Goal: Check status: Check status

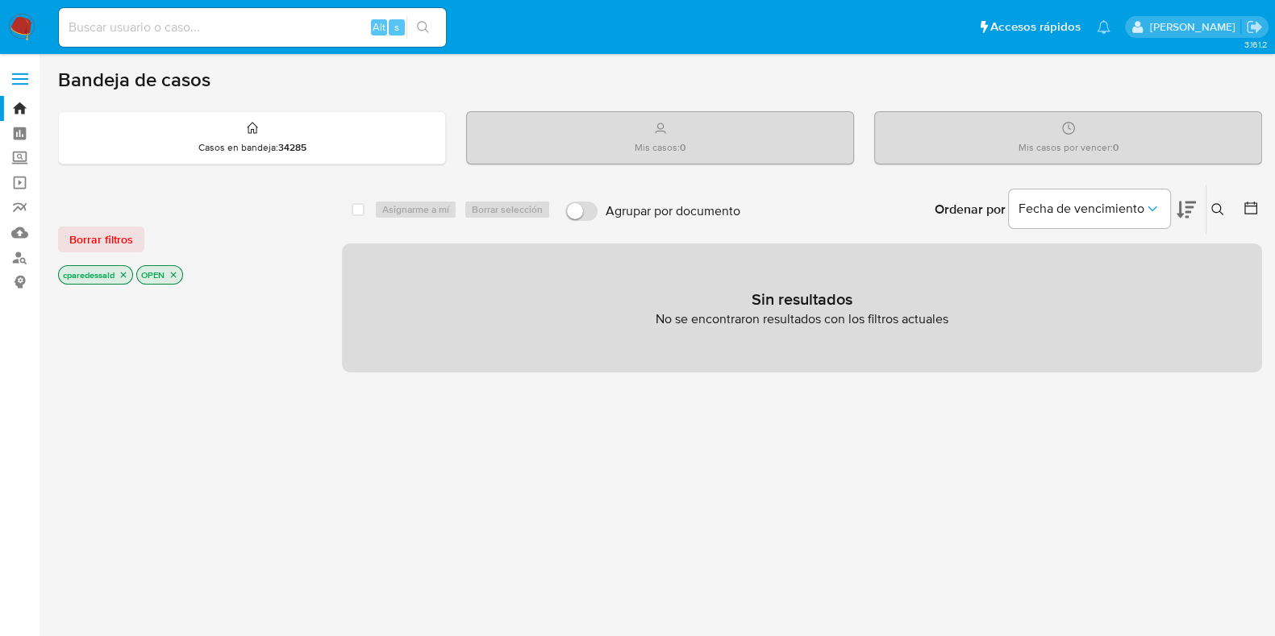
click at [222, 27] on input at bounding box center [252, 27] width 387 height 21
paste input "497672703"
type input "497672703"
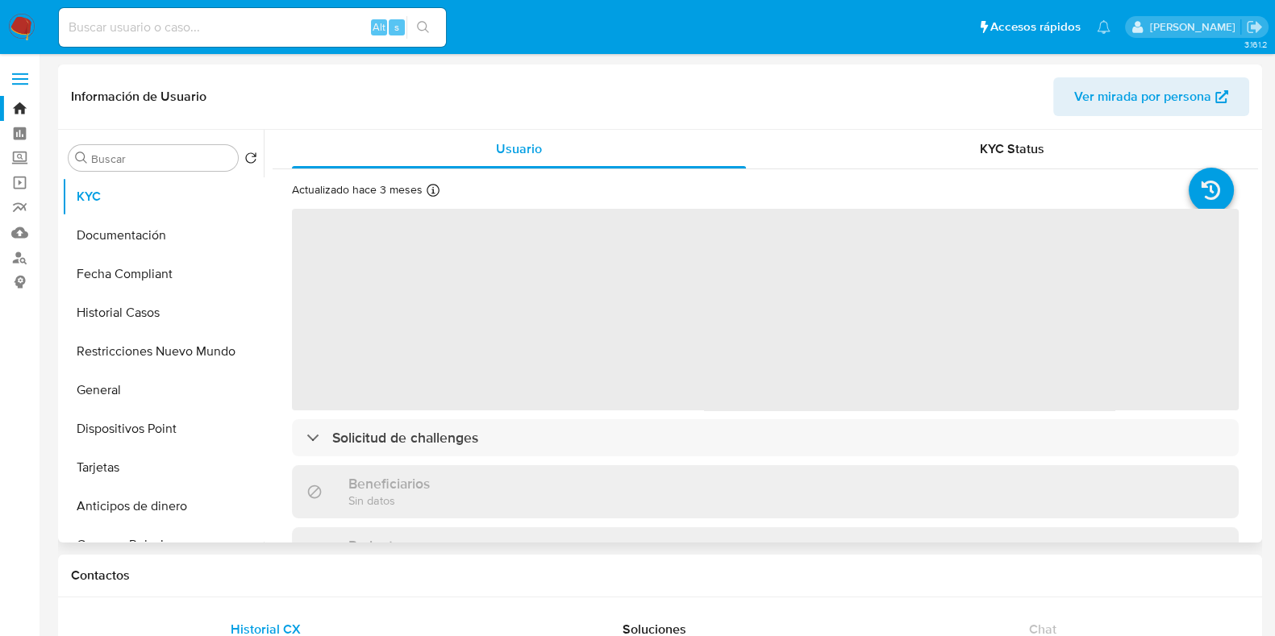
select select "10"
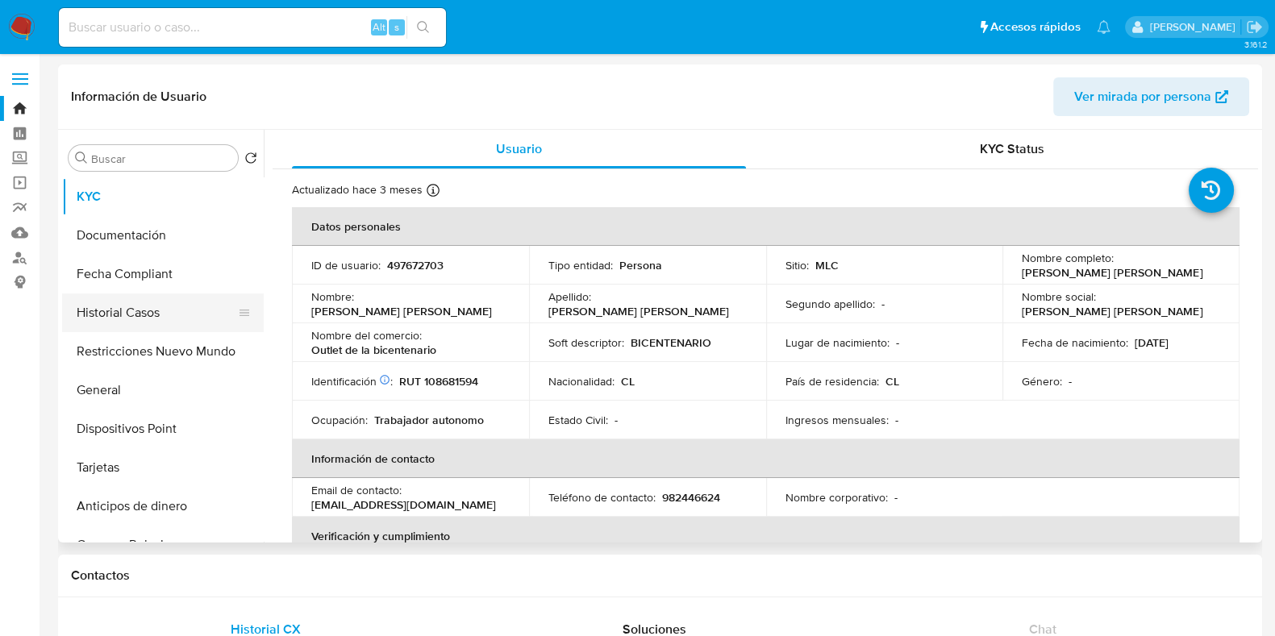
click at [153, 311] on button "Historial Casos" at bounding box center [156, 312] width 189 height 39
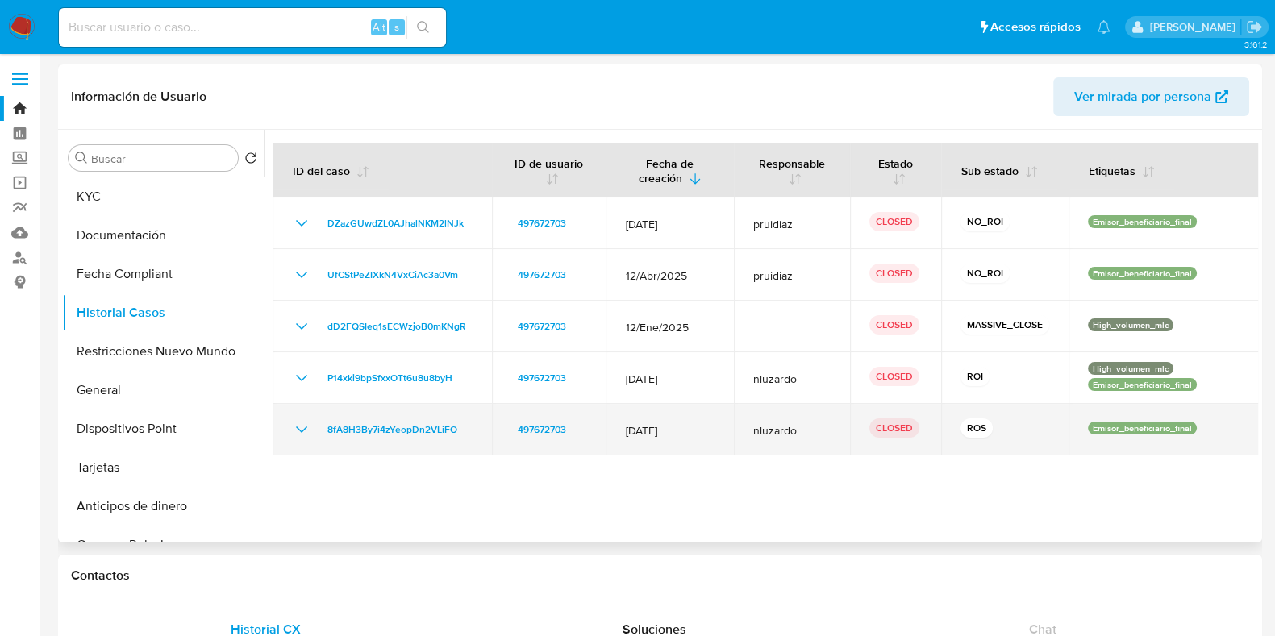
click at [641, 429] on span "12/Oct/2024" at bounding box center [669, 430] width 89 height 15
click at [660, 427] on span "12/Oct/2024" at bounding box center [669, 430] width 89 height 15
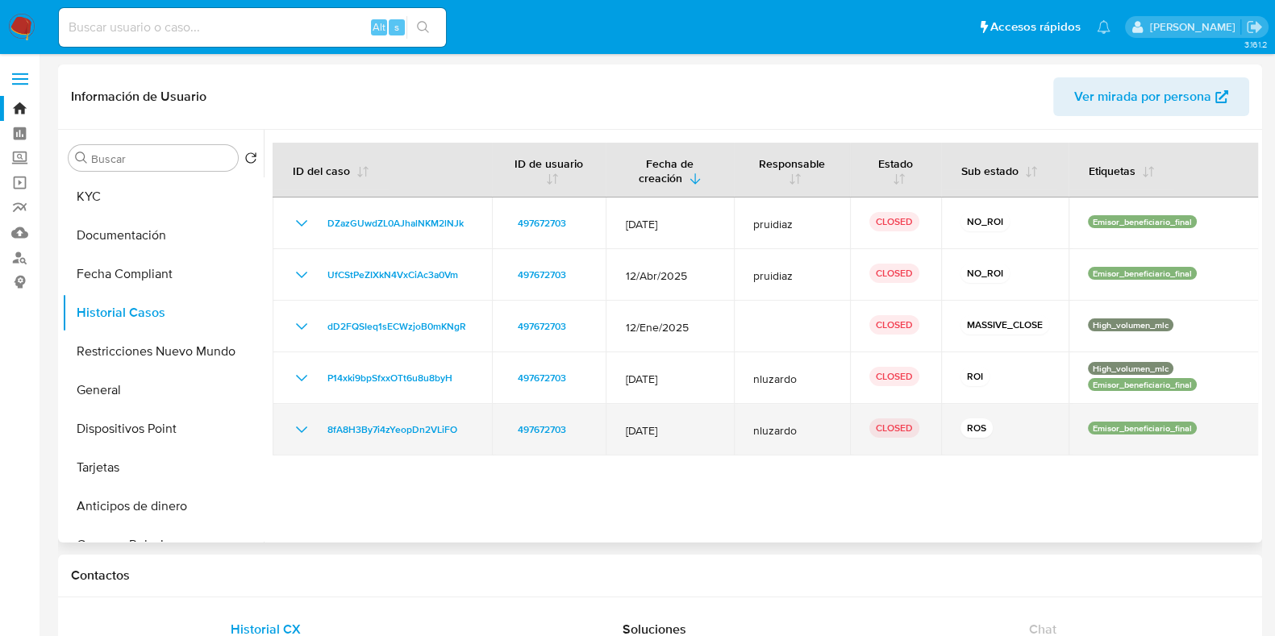
click at [298, 433] on icon "Mostrar/Ocultar" at bounding box center [301, 429] width 19 height 19
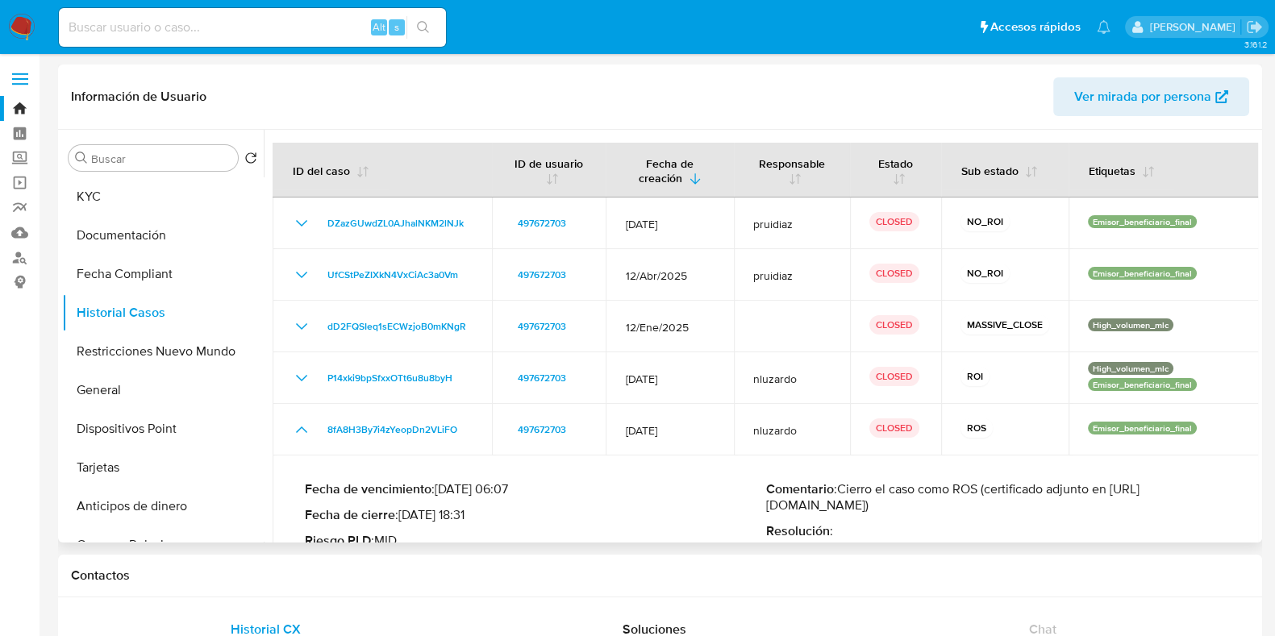
scroll to position [47, 0]
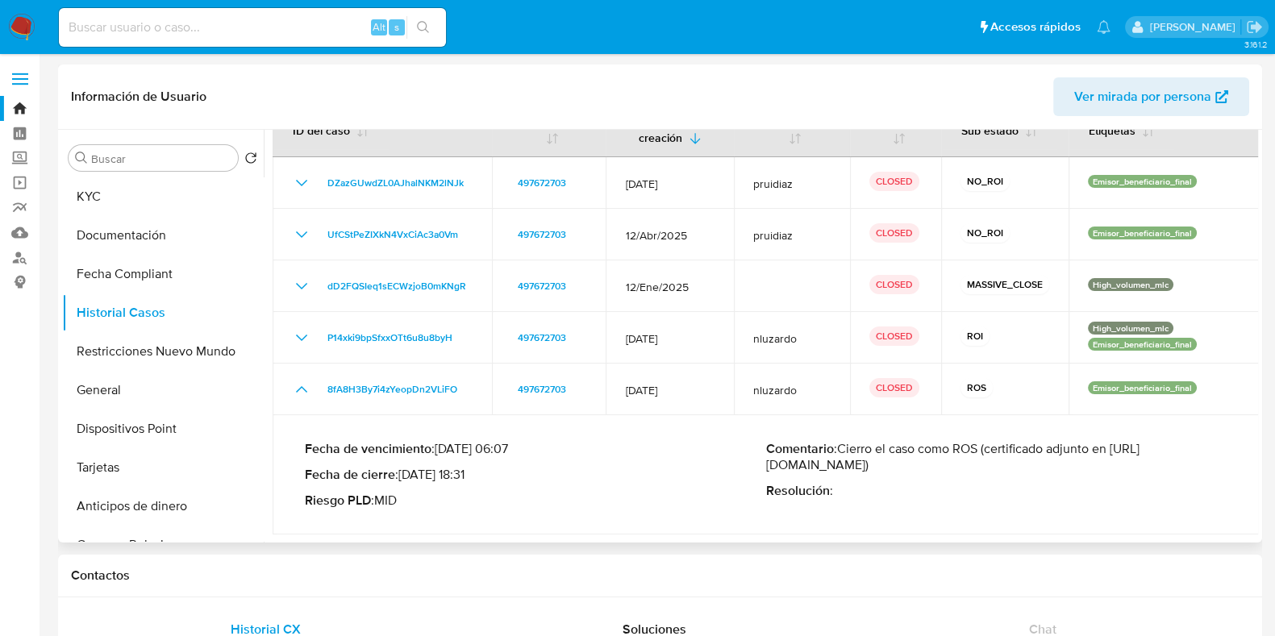
drag, startPoint x: 843, startPoint y: 477, endPoint x: 809, endPoint y: 466, distance: 35.4
click at [809, 466] on p "Comentario : Cierro el caso como ROS (certificado adjunto en https://drive.goog…" at bounding box center [996, 457] width 461 height 32
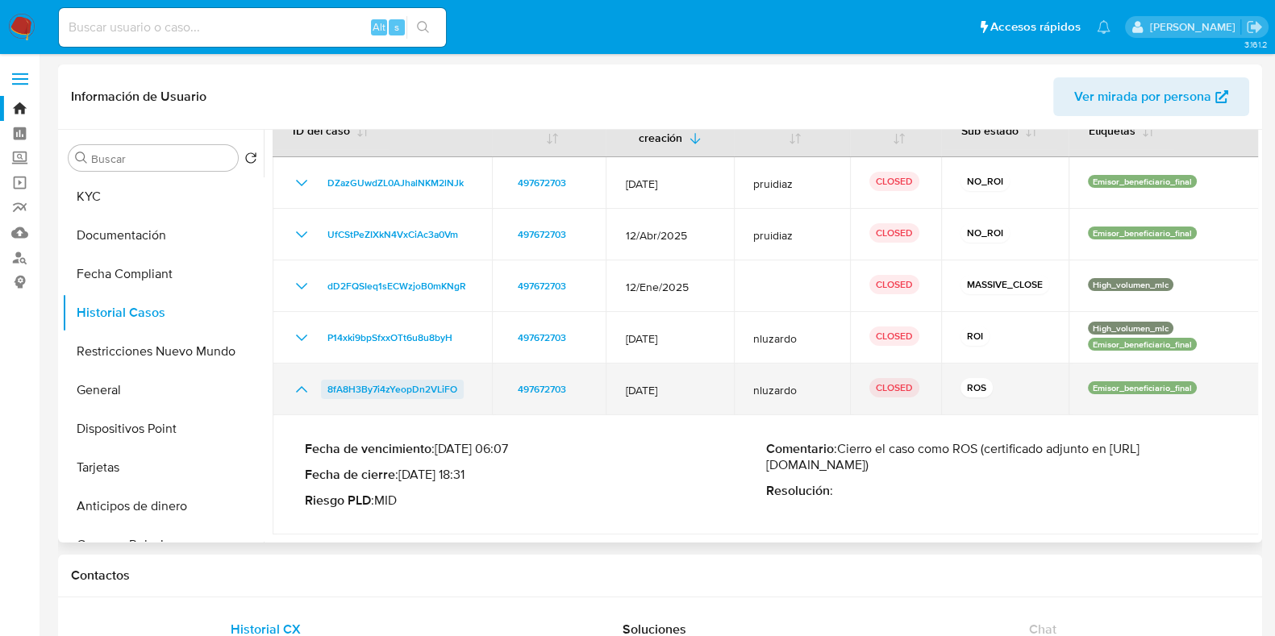
click at [395, 380] on span "8fA8H3By7i4zYeopDn2VLiFO" at bounding box center [392, 389] width 130 height 19
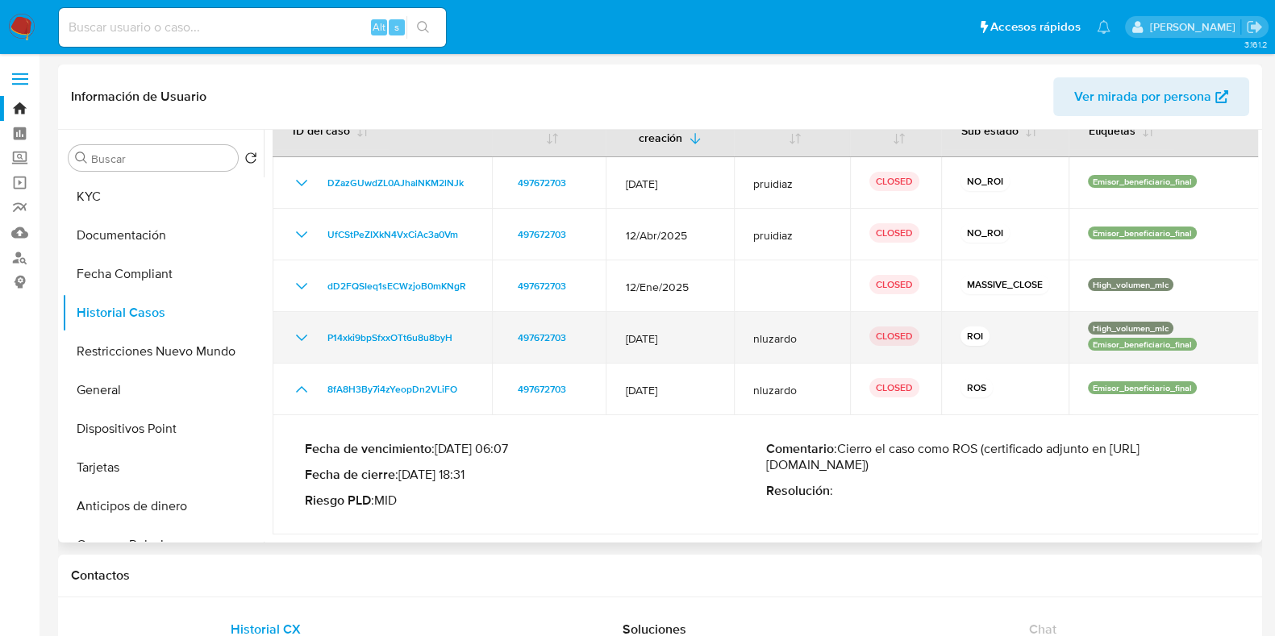
click at [300, 335] on icon "Mostrar/Ocultar" at bounding box center [301, 338] width 11 height 6
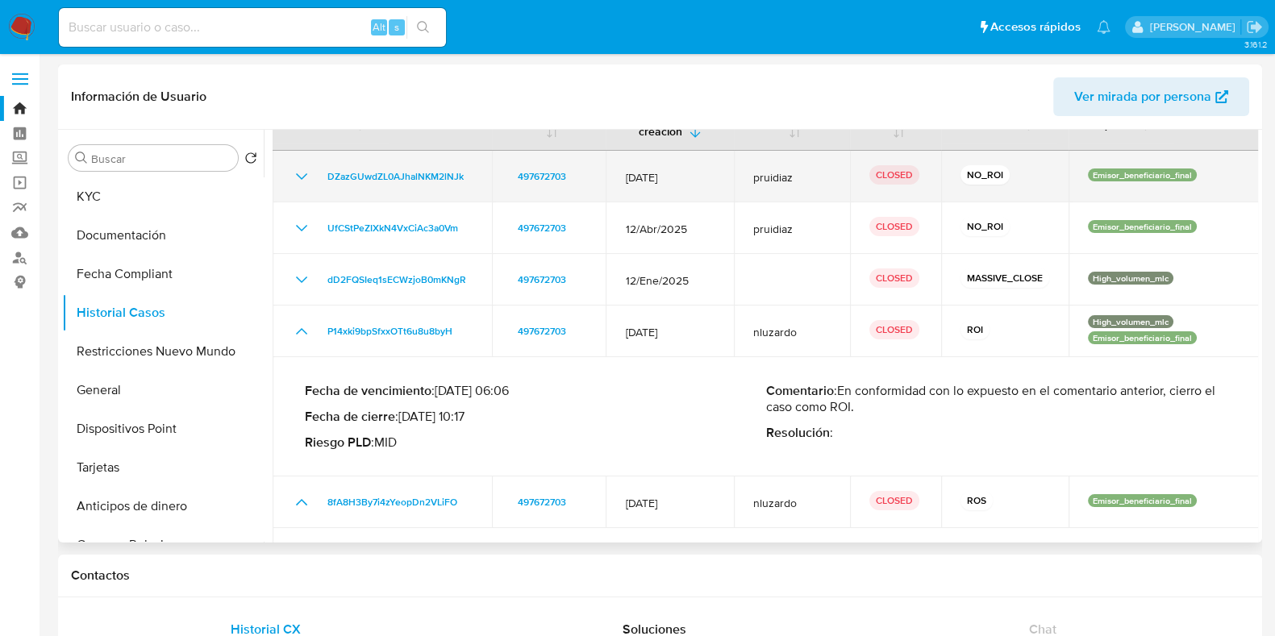
click at [292, 171] on icon "Mostrar/Ocultar" at bounding box center [301, 176] width 19 height 19
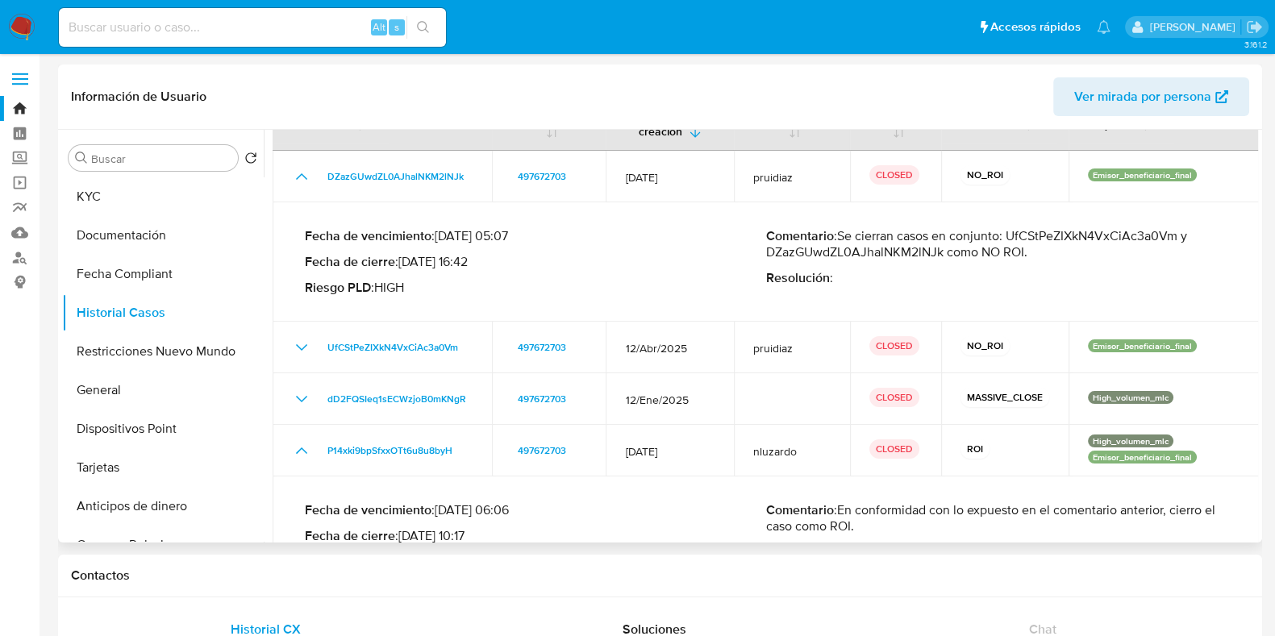
drag, startPoint x: 941, startPoint y: 256, endPoint x: 1010, endPoint y: 236, distance: 72.0
click at [1010, 236] on p "Comentario : Se cierran casos en conjunto: UfCStPeZIXkN4VxCiAc3a0Vm y DZazGUwdZ…" at bounding box center [996, 244] width 461 height 32
click at [1004, 257] on p "Comentario : Se cierran casos en conjunto: UfCStPeZIXkN4VxCiAc3a0Vm y DZazGUwdZ…" at bounding box center [996, 244] width 461 height 32
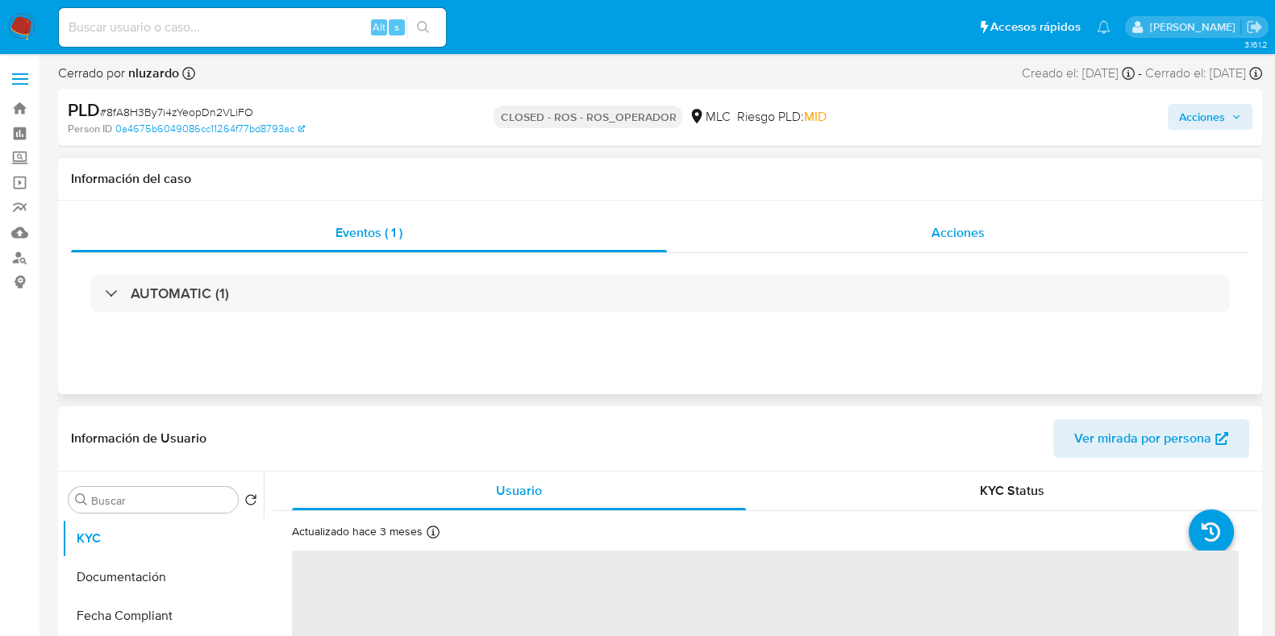
select select "10"
click at [939, 234] on span "Acciones" at bounding box center [957, 232] width 53 height 19
